Goal: Task Accomplishment & Management: Complete application form

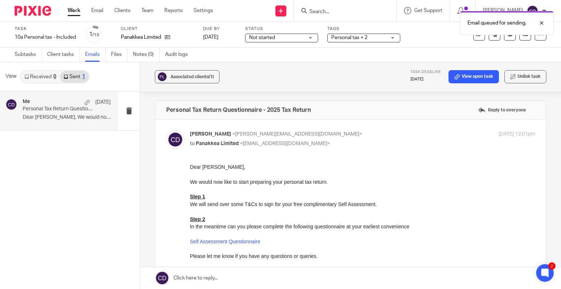
scroll to position [82, 0]
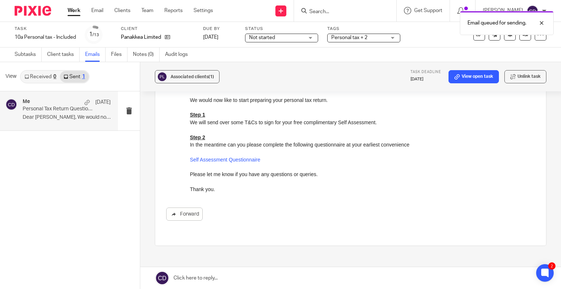
click at [334, 12] on div "Email queued for sending." at bounding box center [417, 21] width 273 height 28
click at [339, 8] on div "Email queued for sending." at bounding box center [417, 21] width 273 height 28
click at [545, 25] on div at bounding box center [537, 23] width 20 height 9
click at [365, 13] on input "Search" at bounding box center [342, 12] width 66 height 7
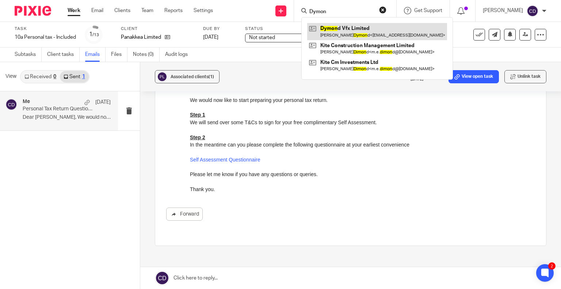
type input "Dymon"
click at [367, 36] on link at bounding box center [377, 31] width 140 height 17
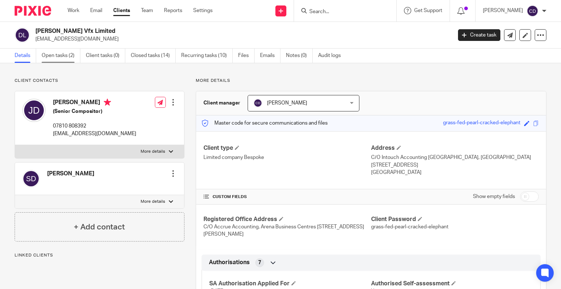
click at [69, 59] on link "Open tasks (2)" at bounding box center [61, 56] width 39 height 14
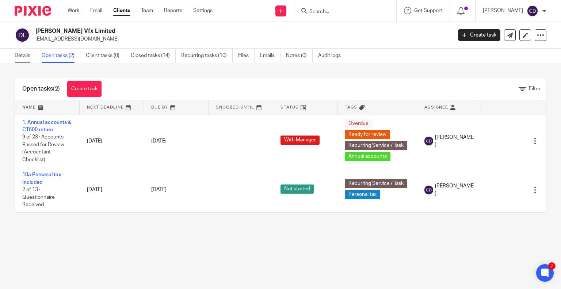
click at [23, 58] on link "Details" at bounding box center [26, 56] width 22 height 14
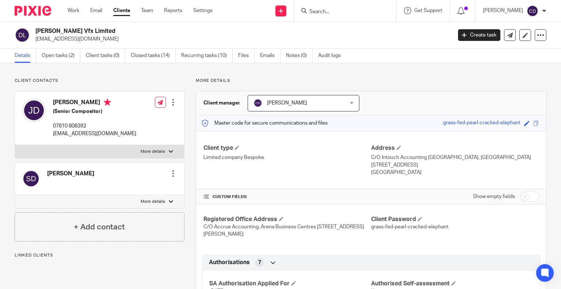
click at [171, 173] on div at bounding box center [173, 173] width 7 height 7
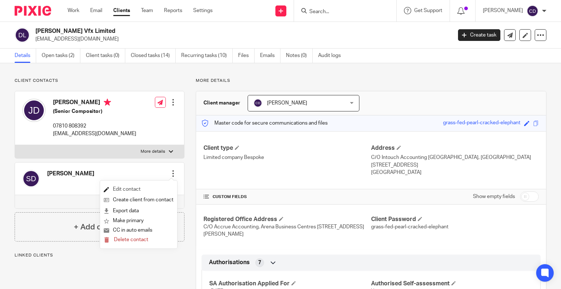
click at [132, 187] on link "Edit contact" at bounding box center [139, 189] width 70 height 11
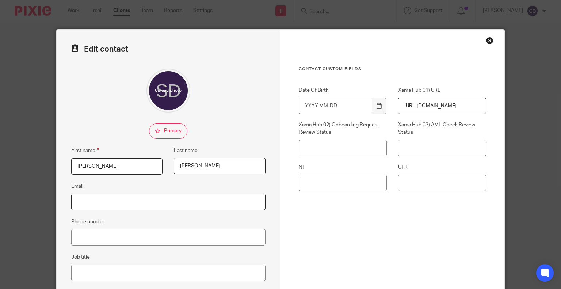
click at [100, 198] on input "Email" at bounding box center [168, 202] width 194 height 16
paste input "[EMAIL_ADDRESS][DOMAIN_NAME]"
type input "[EMAIL_ADDRESS][DOMAIN_NAME]"
click at [327, 218] on div "Contact Custom fields Date Of Birth Xama Hub 01) URL https://platform.xamatech.…" at bounding box center [392, 170] width 187 height 208
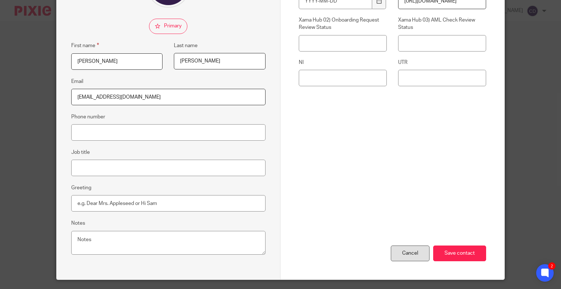
scroll to position [124, 0]
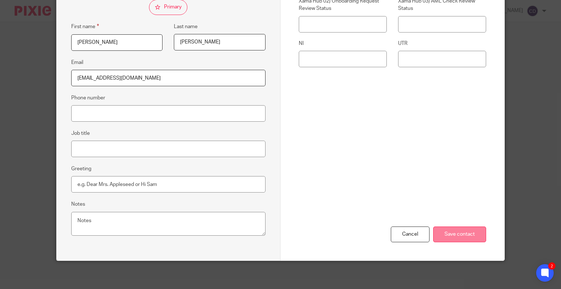
click at [444, 227] on input "Save contact" at bounding box center [459, 235] width 53 height 16
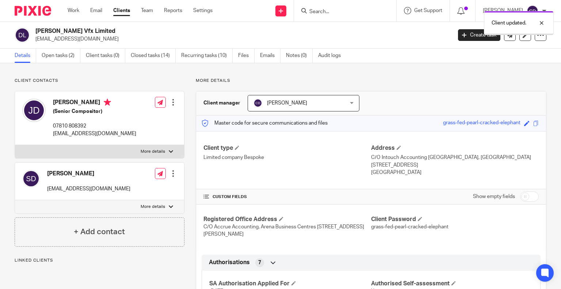
click at [173, 174] on div at bounding box center [173, 173] width 7 height 7
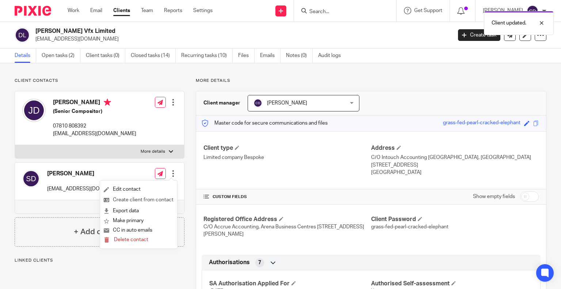
click at [139, 199] on link "Create client from contact" at bounding box center [139, 200] width 70 height 11
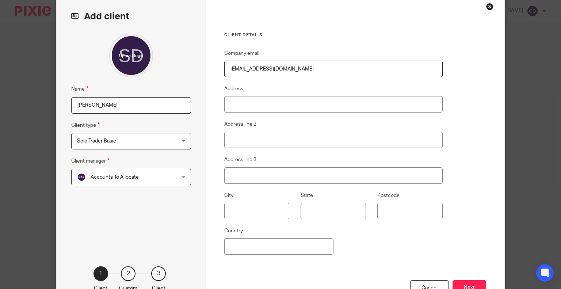
scroll to position [73, 0]
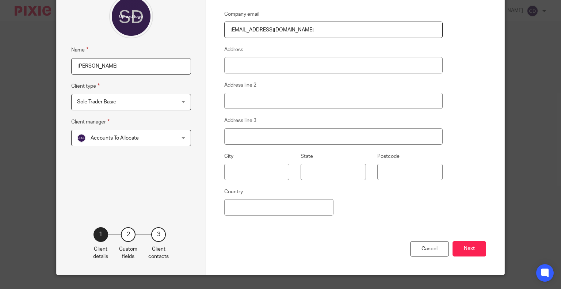
click at [145, 101] on span "Sole Trader Basic" at bounding box center [122, 101] width 91 height 15
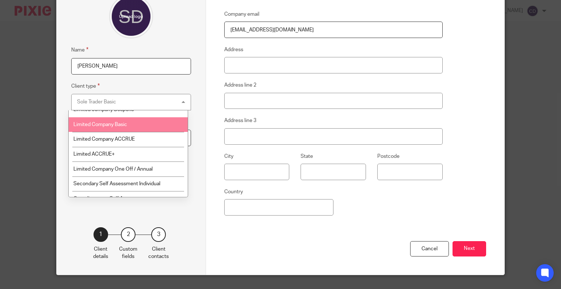
scroll to position [110, 0]
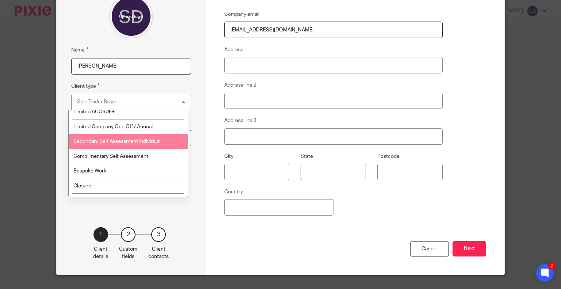
click at [143, 147] on li "Secondary Self Assessment Individual" at bounding box center [128, 141] width 119 height 15
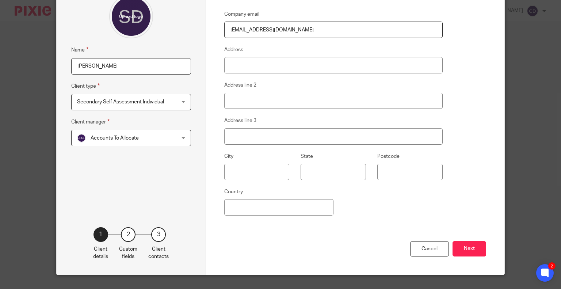
click at [137, 140] on span "Accounts To Allocate" at bounding box center [122, 137] width 91 height 15
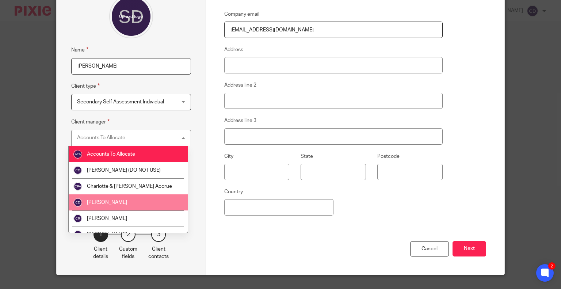
click at [126, 200] on li "[PERSON_NAME]" at bounding box center [128, 202] width 119 height 16
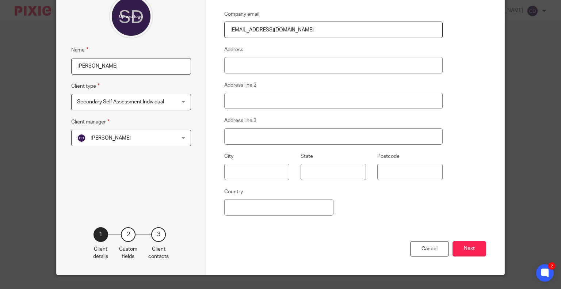
scroll to position [37, 0]
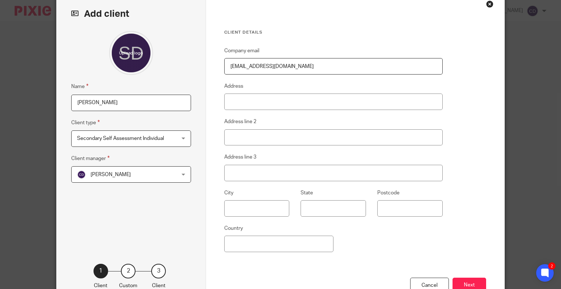
click at [463, 279] on button "Next" at bounding box center [470, 286] width 34 height 16
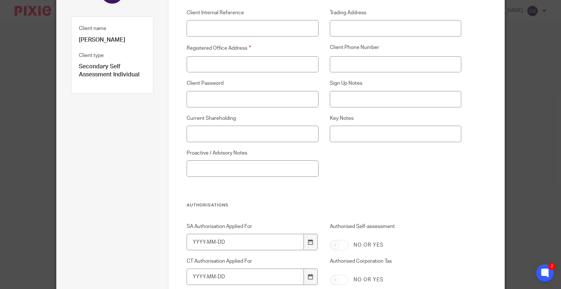
scroll to position [110, 0]
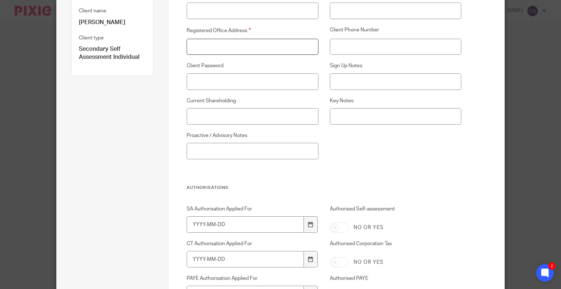
click at [288, 53] on input "Registered Office Address" at bounding box center [253, 47] width 132 height 16
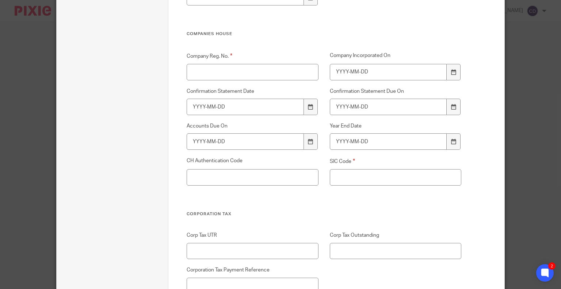
scroll to position [1060, 0]
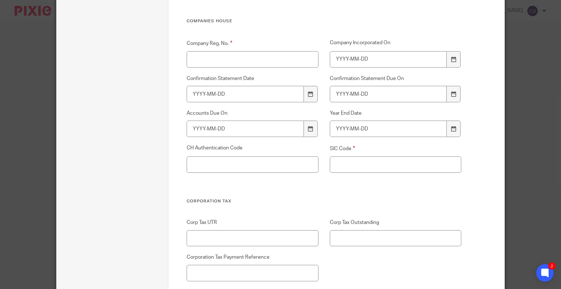
type input "-"
drag, startPoint x: 355, startPoint y: 166, endPoint x: 352, endPoint y: 163, distance: 4.7
click at [353, 166] on input "SIC Code" at bounding box center [396, 164] width 132 height 16
type input "-"
click at [219, 56] on input "Company Reg. No." at bounding box center [253, 59] width 132 height 16
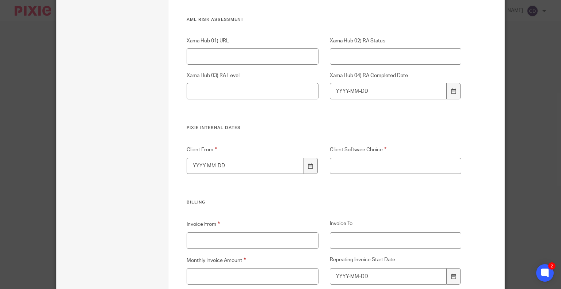
scroll to position [1498, 0]
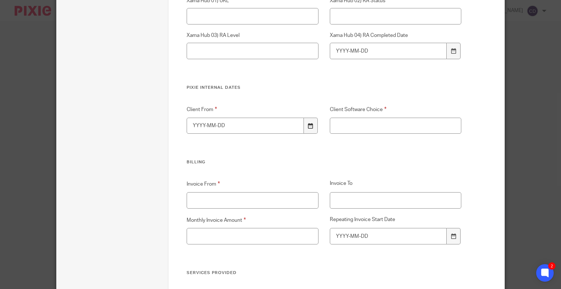
type input "-"
click at [314, 124] on div at bounding box center [311, 126] width 14 height 16
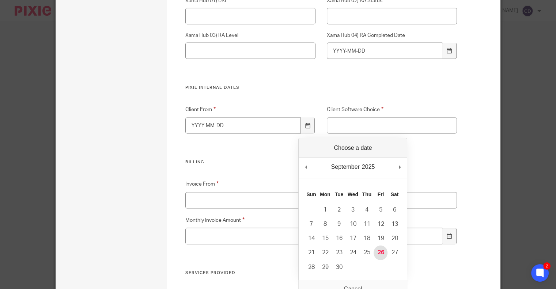
type input "2025-09-26"
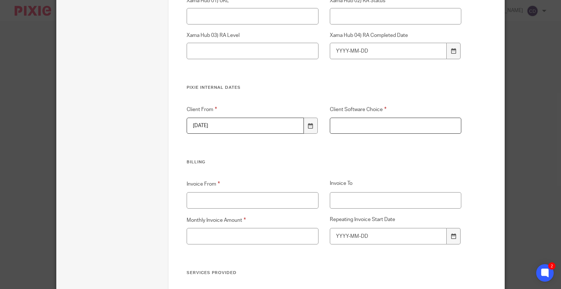
click at [354, 128] on input "Client Software Choice" at bounding box center [396, 126] width 132 height 16
type input "-"
click at [358, 200] on input "Invoice To" at bounding box center [396, 200] width 132 height 16
click at [275, 209] on div "Invoice From Invoice To Monthly Invoice Amount Repeating Invoice Start Date" at bounding box center [318, 225] width 286 height 90
click at [273, 202] on input "Invoice From" at bounding box center [253, 200] width 132 height 16
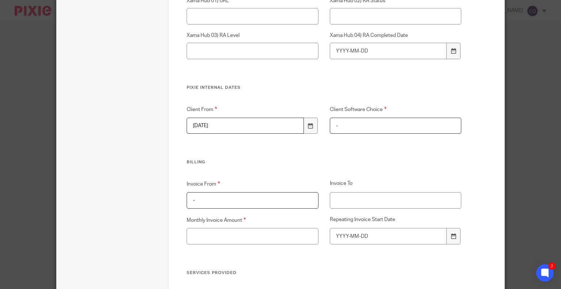
type input "-"
click at [236, 240] on input "Monthly Invoice Amount" at bounding box center [253, 236] width 132 height 16
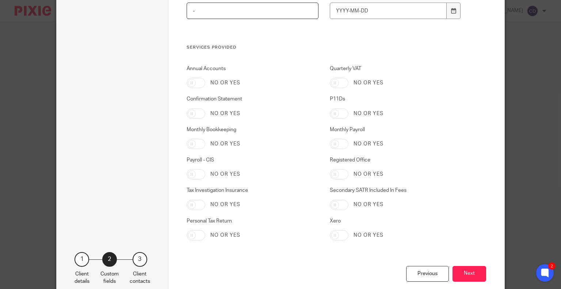
scroll to position [1764, 0]
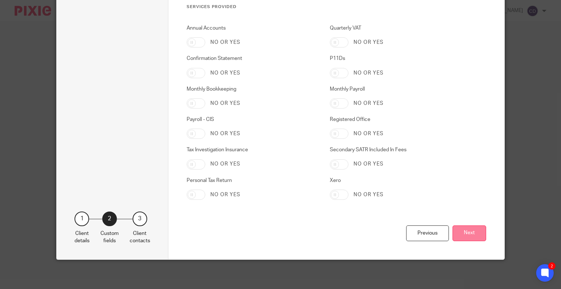
type input "-"
click at [460, 235] on button "Next" at bounding box center [470, 233] width 34 height 16
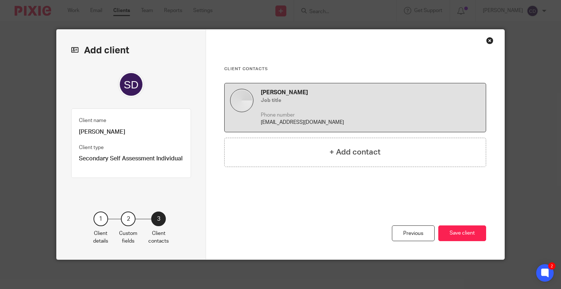
scroll to position [0, 0]
click at [460, 235] on button "Save client" at bounding box center [463, 233] width 48 height 16
click at [461, 237] on button "Save client" at bounding box center [463, 233] width 48 height 16
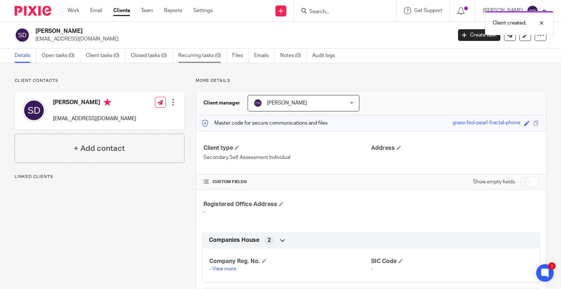
click at [199, 56] on link "Recurring tasks (0)" at bounding box center [202, 56] width 49 height 14
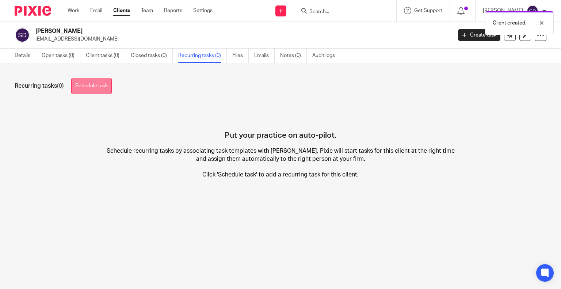
click at [89, 91] on link "Schedule task" at bounding box center [91, 86] width 41 height 16
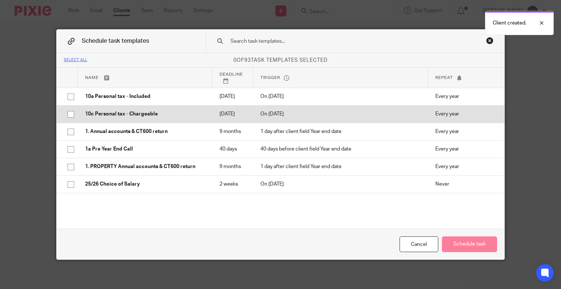
click at [167, 123] on td "10c Personal tax - Chargeable" at bounding box center [145, 114] width 134 height 18
checkbox input "true"
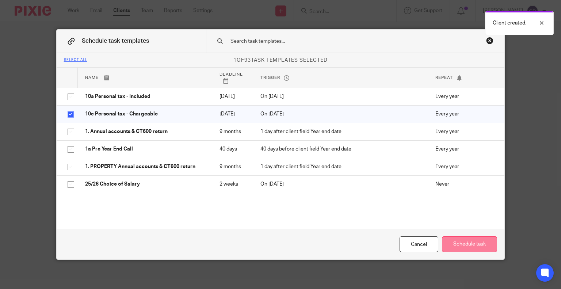
click at [477, 251] on button "Schedule task" at bounding box center [469, 244] width 55 height 16
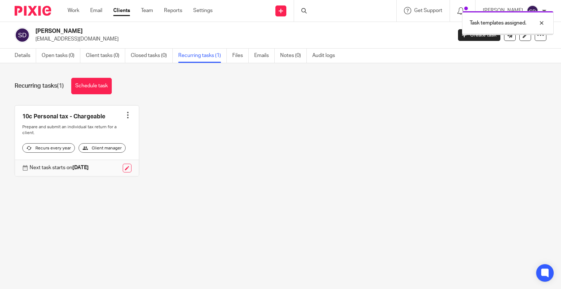
click at [67, 57] on link "Open tasks (0)" at bounding box center [61, 56] width 39 height 14
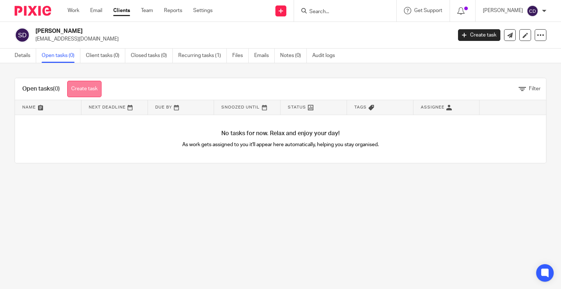
click at [96, 90] on link "Create task" at bounding box center [84, 89] width 34 height 16
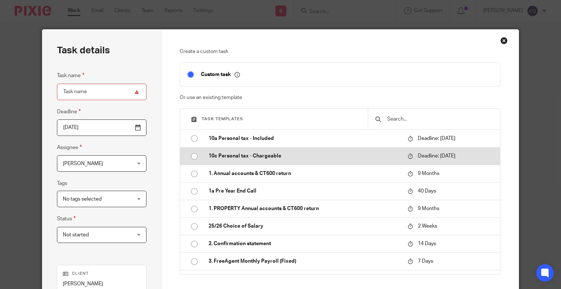
click at [334, 160] on p "10c Personal tax - Chargeable" at bounding box center [305, 155] width 192 height 7
type input "[DATE]"
type input "10c Personal tax - Chargeable"
checkbox input "false"
radio input "true"
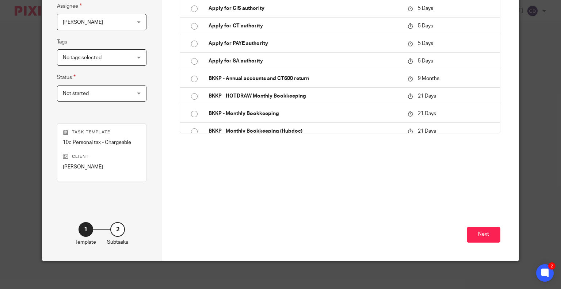
scroll to position [142, 0]
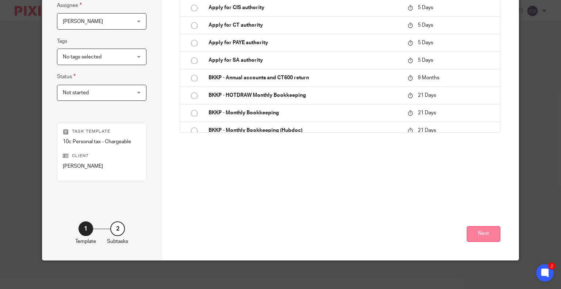
click at [484, 229] on button "Next" at bounding box center [484, 234] width 34 height 16
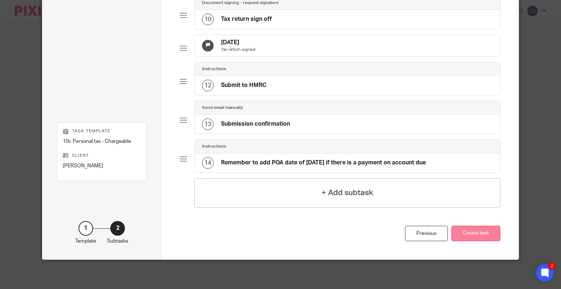
scroll to position [417, 0]
click at [489, 235] on button "Create task" at bounding box center [476, 234] width 49 height 16
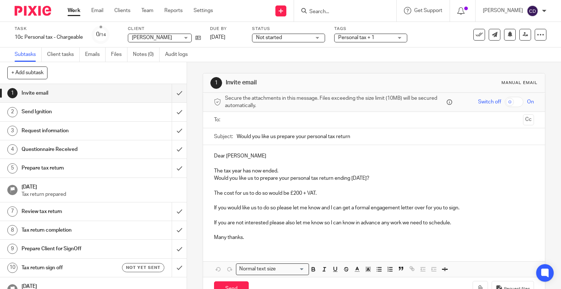
click at [287, 120] on input "text" at bounding box center [374, 120] width 293 height 8
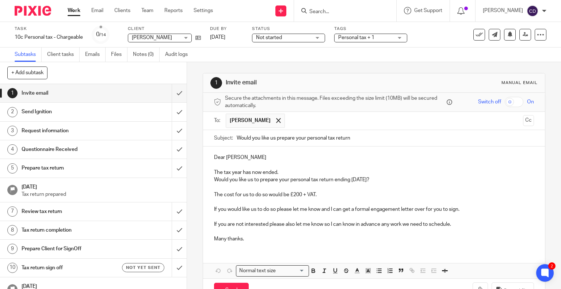
click at [331, 167] on p at bounding box center [374, 165] width 321 height 7
click at [326, 173] on p "The tax year has now ended." at bounding box center [374, 172] width 321 height 7
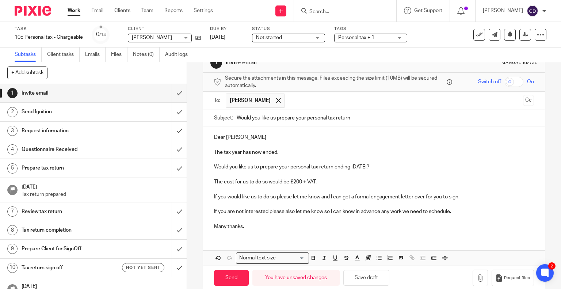
scroll to position [31, 0]
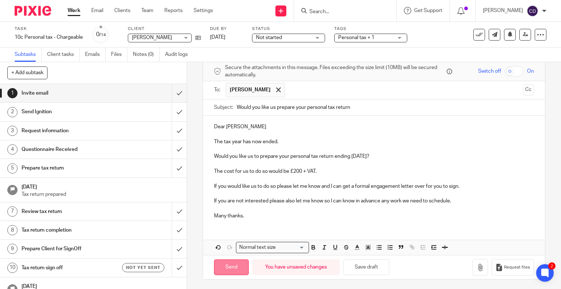
click at [226, 264] on input "Send" at bounding box center [231, 267] width 35 height 16
type input "Sent"
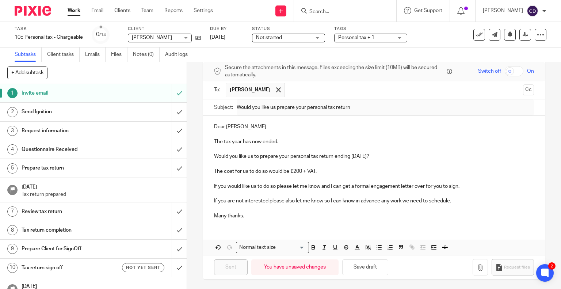
click at [362, 13] on input "Search" at bounding box center [342, 12] width 66 height 7
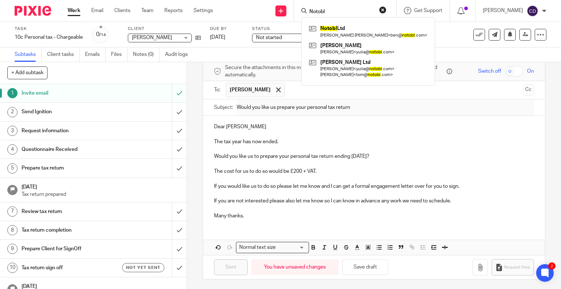
type input "Notobl"
click at [352, 22] on div "Notobl Ltd Ben Thomas Crawford < ben@ notobl .com > Yulia Maksunova Yulia Maksu…" at bounding box center [369, 51] width 134 height 68
click at [350, 30] on link at bounding box center [368, 31] width 122 height 17
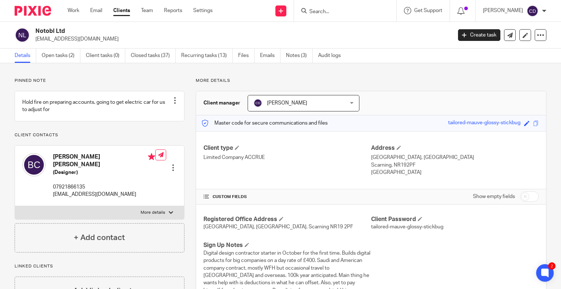
click at [375, 9] on input "Search" at bounding box center [342, 12] width 66 height 7
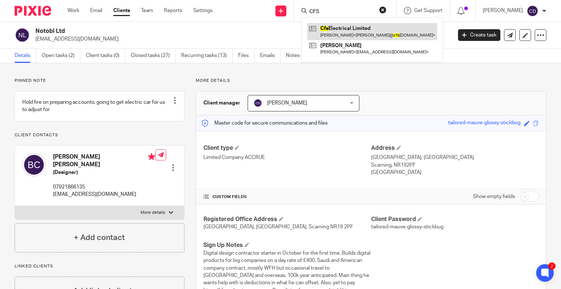
type input "CFS"
click at [373, 24] on link at bounding box center [372, 31] width 130 height 17
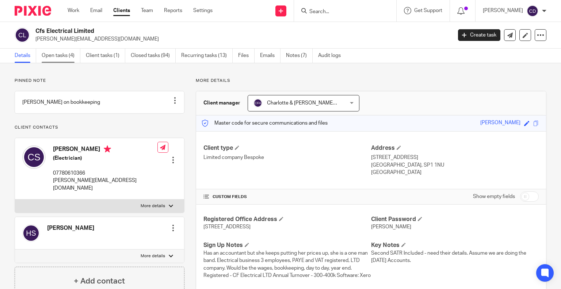
click at [66, 54] on link "Open tasks (4)" at bounding box center [61, 56] width 39 height 14
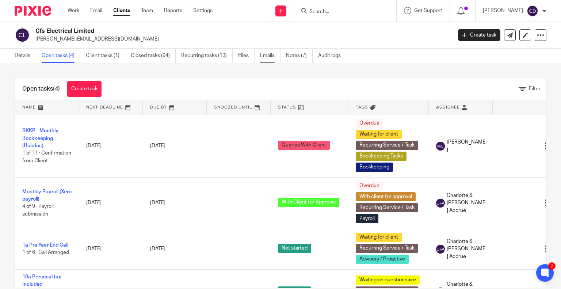
click at [267, 55] on link "Emails" at bounding box center [270, 56] width 20 height 14
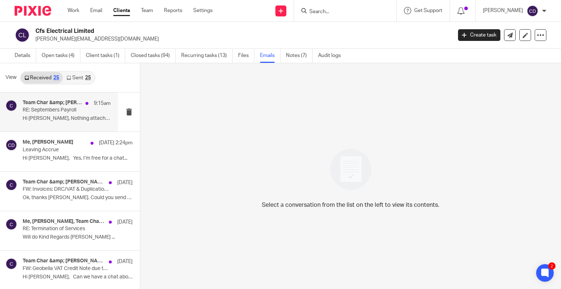
click at [70, 125] on div "Team Char &amp; [PERSON_NAME], CFS Electrical LTD, [PERSON_NAME] 9:15am RE: Sep…" at bounding box center [59, 111] width 118 height 39
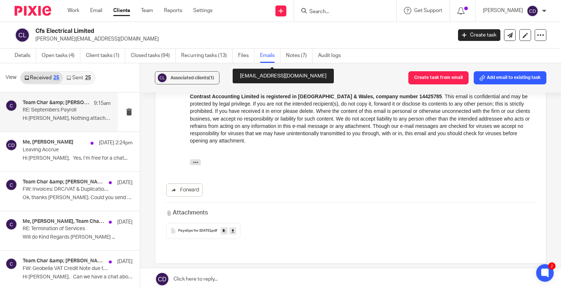
scroll to position [329, 0]
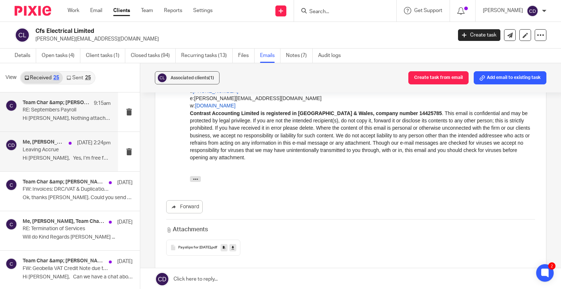
click at [68, 157] on p "Hi Chris, Yes, I’m free for a chat..." at bounding box center [67, 158] width 88 height 6
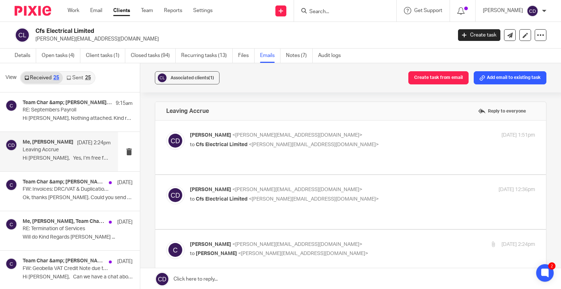
scroll to position [0, 0]
click at [58, 195] on p "Ok, thanks Charlotte. Could you send me..." at bounding box center [67, 198] width 88 height 6
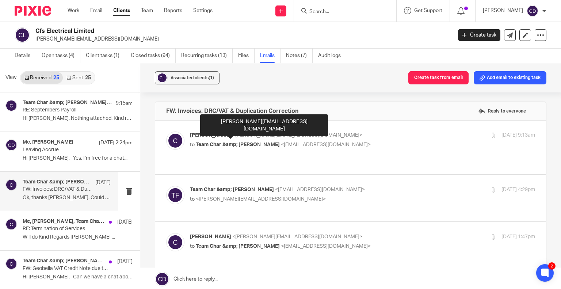
click at [234, 136] on span "<clint@cfselectrical.com>" at bounding box center [297, 135] width 130 height 5
checkbox input "true"
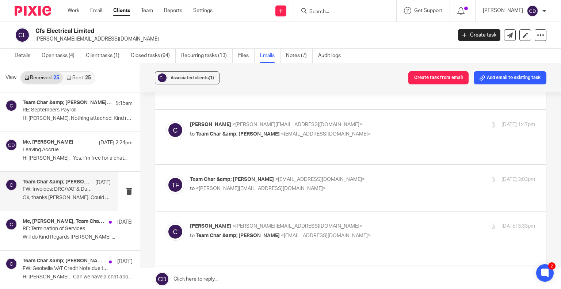
scroll to position [621, 0]
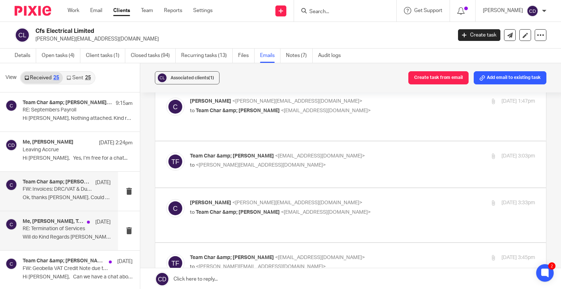
click at [67, 229] on p "RE: Termination of Services" at bounding box center [58, 229] width 71 height 6
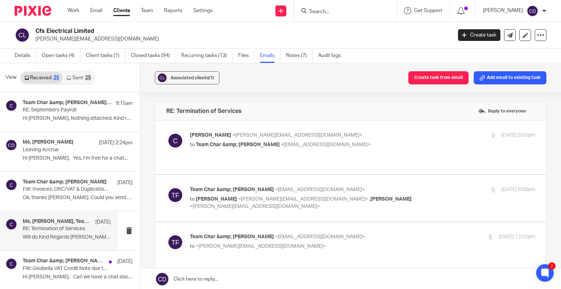
scroll to position [0, 0]
click at [241, 153] on div "clint <clint@cfselectrical.com> to Team Char &amp; Finn <team@accrueaccounting.…" at bounding box center [350, 148] width 369 height 32
click at [239, 153] on div "clint <clint@cfselectrical.com> to Team Char &amp; Finn <team@accrueaccounting.…" at bounding box center [350, 148] width 369 height 32
click at [238, 142] on span "Team Char &amp; Finn" at bounding box center [238, 144] width 84 height 5
checkbox input "true"
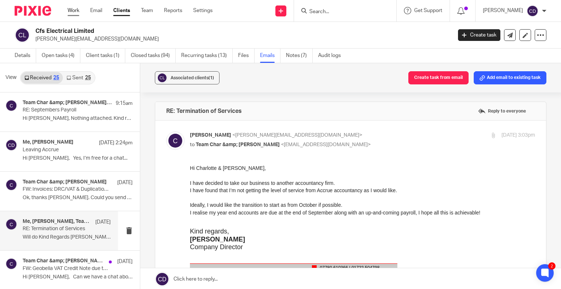
click at [76, 9] on link "Work" at bounding box center [74, 10] width 12 height 7
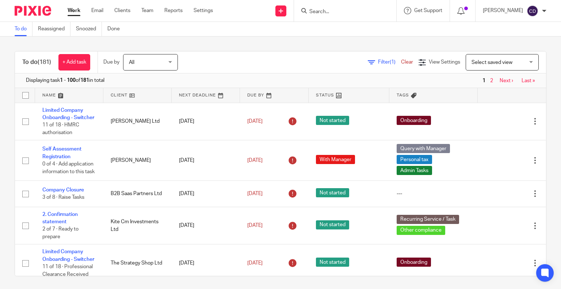
click at [351, 12] on input "Search" at bounding box center [342, 12] width 66 height 7
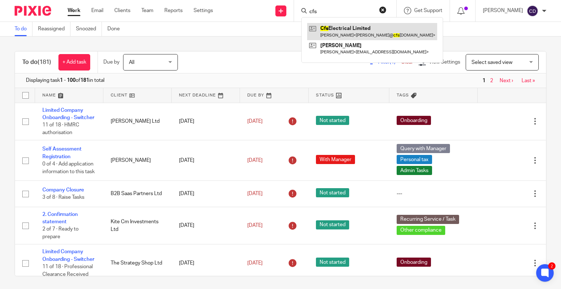
type input "cfs"
click at [358, 39] on link at bounding box center [372, 31] width 130 height 17
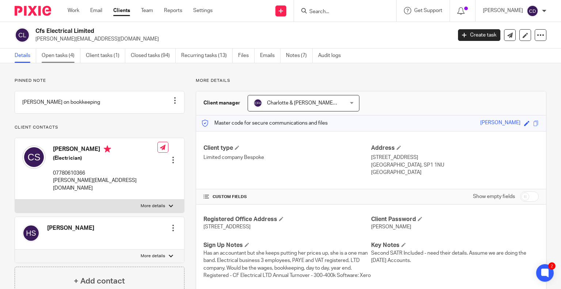
click at [69, 51] on link "Open tasks (4)" at bounding box center [61, 56] width 39 height 14
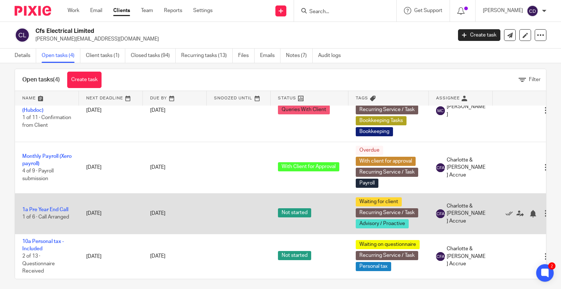
scroll to position [14, 0]
